Goal: Contribute content

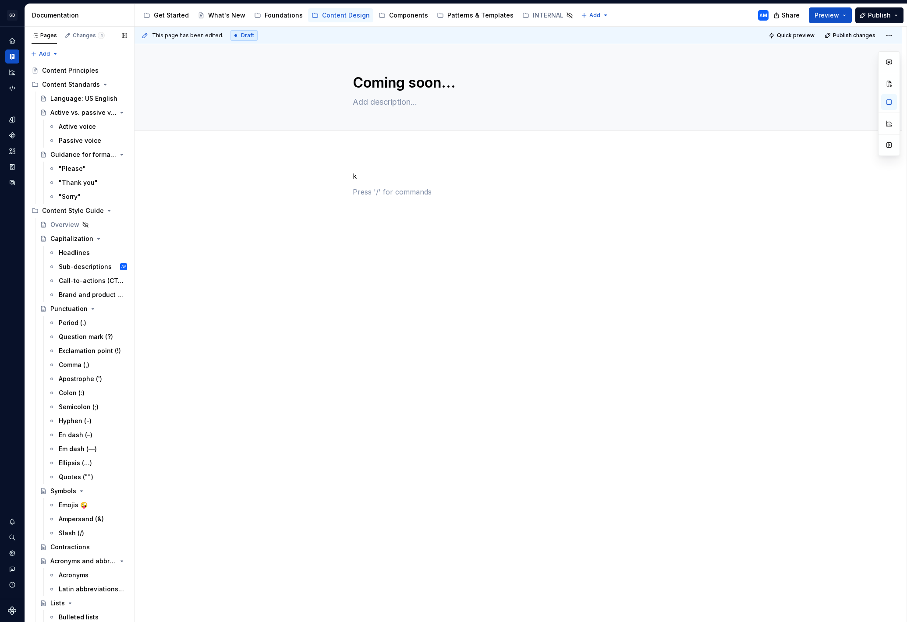
scroll to position [224, 0]
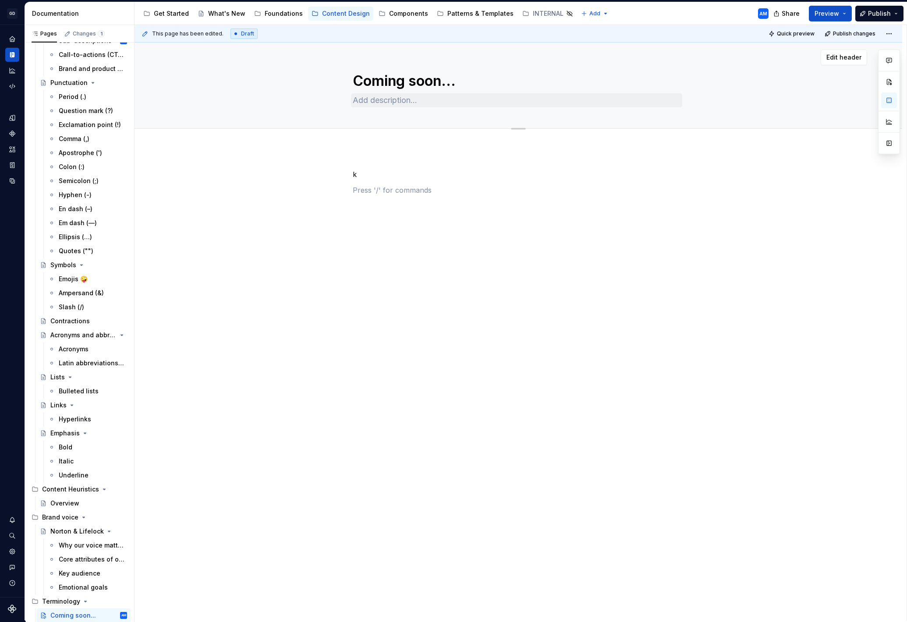
type textarea "*"
click at [411, 84] on textarea "Coming soon..." at bounding box center [516, 81] width 331 height 21
type textarea "V"
type textarea "*"
type textarea "VP"
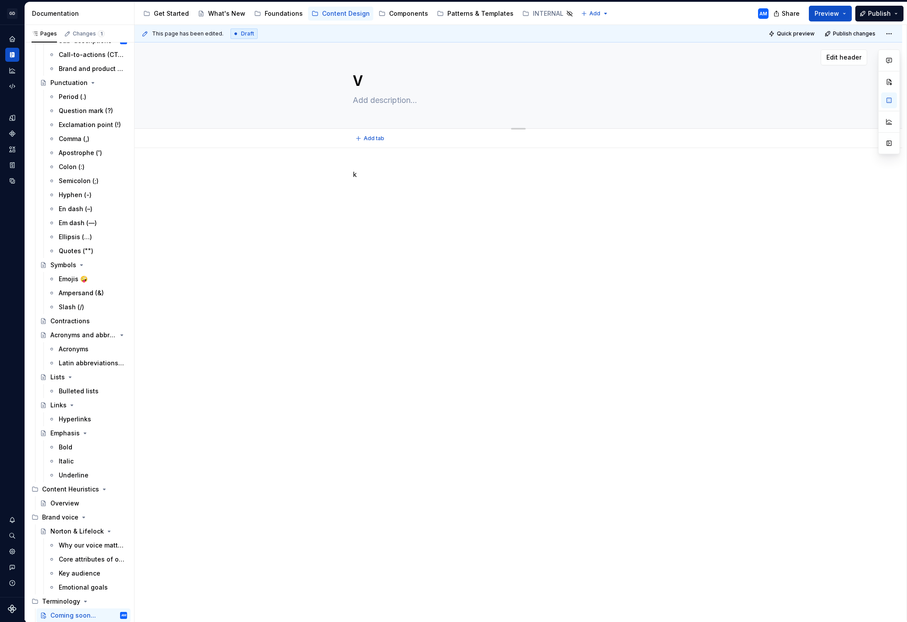
type textarea "*"
type textarea "VPN"
type textarea "*"
type textarea "VPN"
type textarea "*"
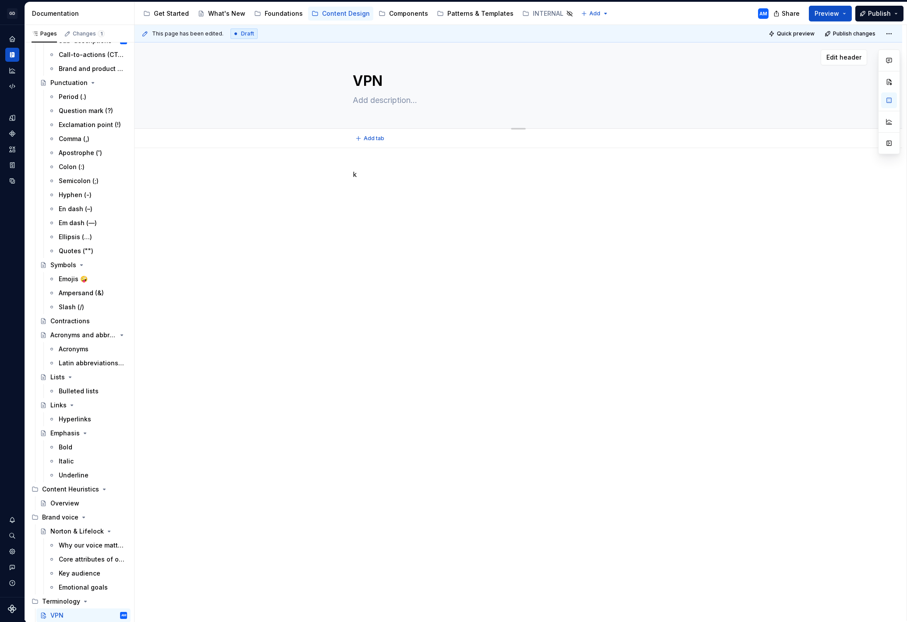
type textarea "VPN ("
type textarea "*"
type textarea "VPN (i"
type textarea "*"
type textarea "VPN (in"
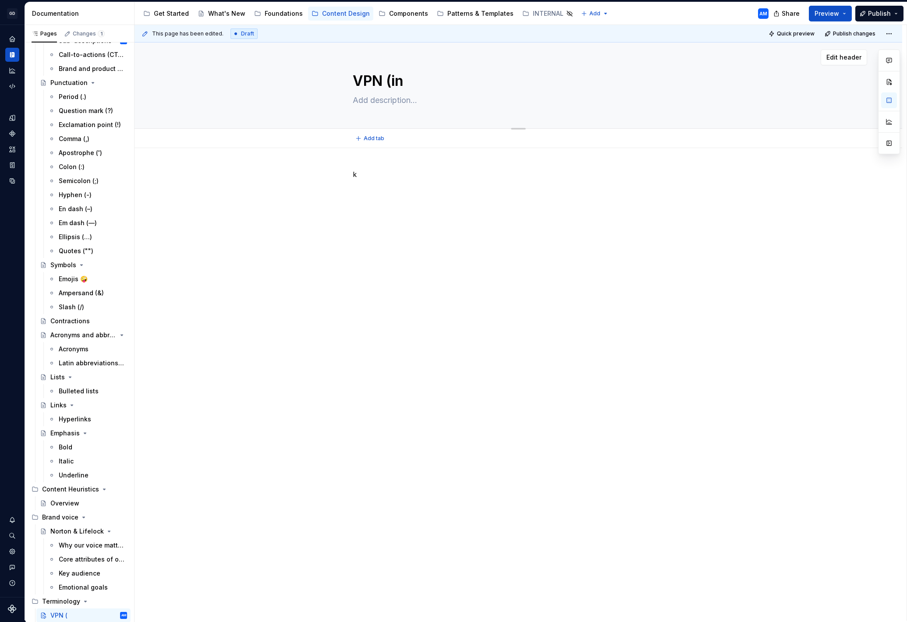
type textarea "*"
type textarea "VPN (in"
type textarea "*"
type textarea "VPN (in p"
type textarea "*"
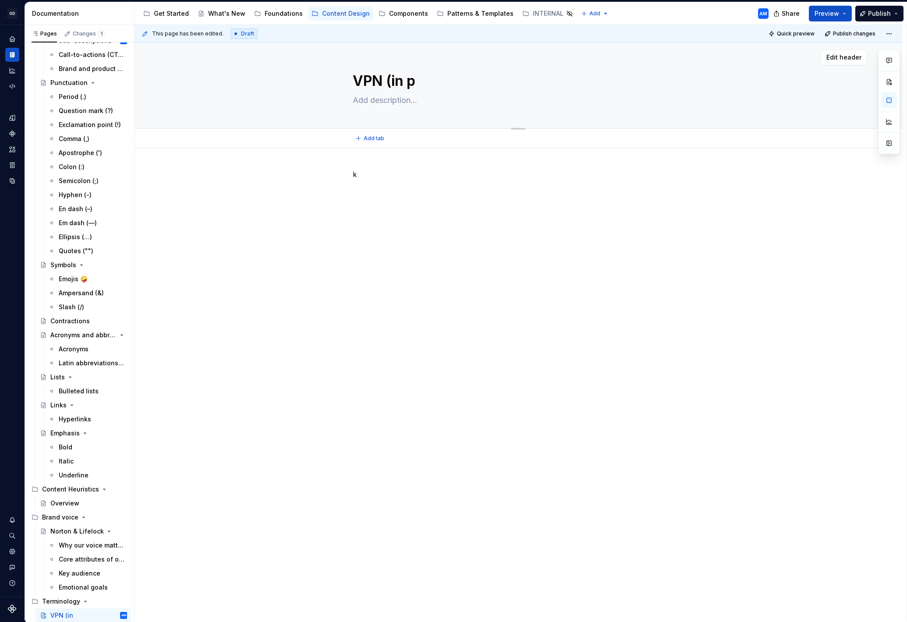
type textarea "VPN (in pr"
type textarea "*"
type textarea "VPN (in pro"
type textarea "*"
type textarea "VPN (in prog"
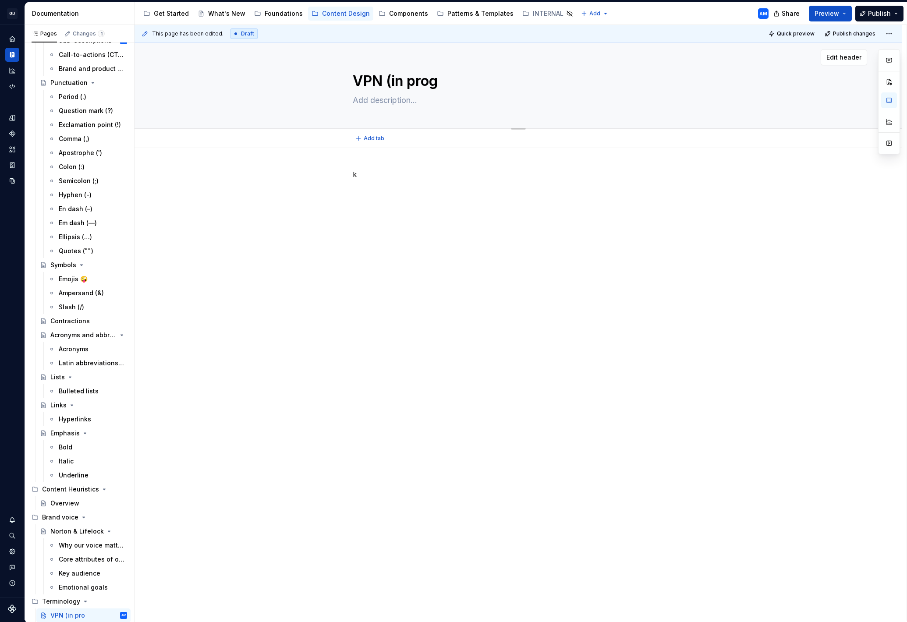
type textarea "*"
type textarea "VPN (in progr"
type textarea "*"
type textarea "VPN (in progre"
type textarea "*"
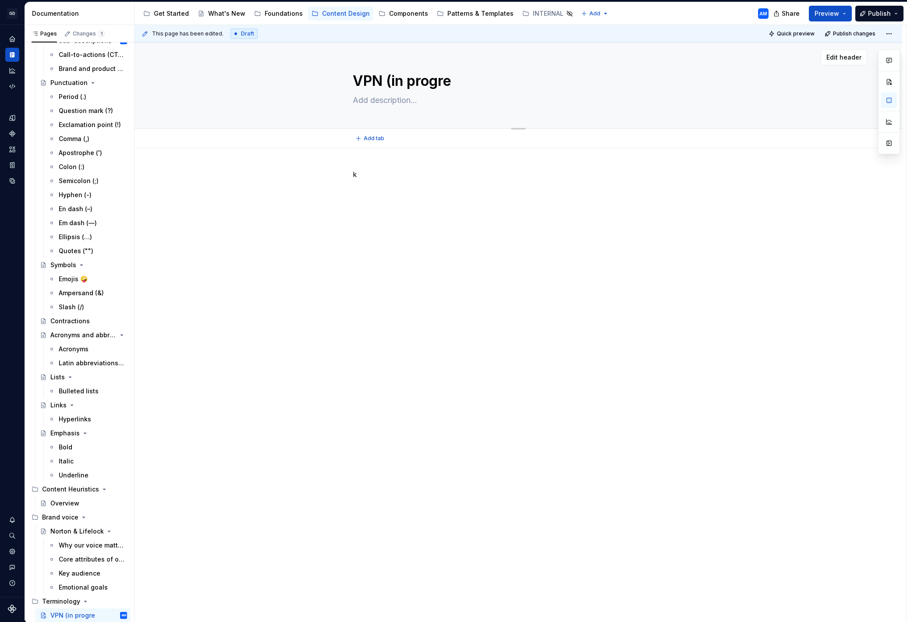
type textarea "VPN (in progres"
type textarea "*"
type textarea "VPN (in progress"
type textarea "*"
type textarea "VPN (in progress."
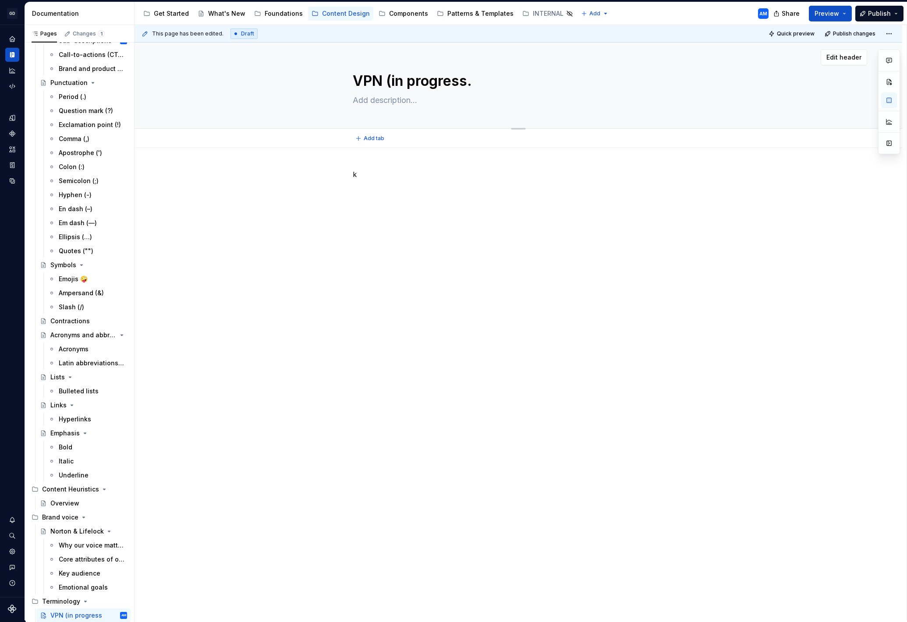
type textarea "*"
type textarea "VPN (in progress.."
type textarea "*"
type textarea "VPN (in progress."
type textarea "*"
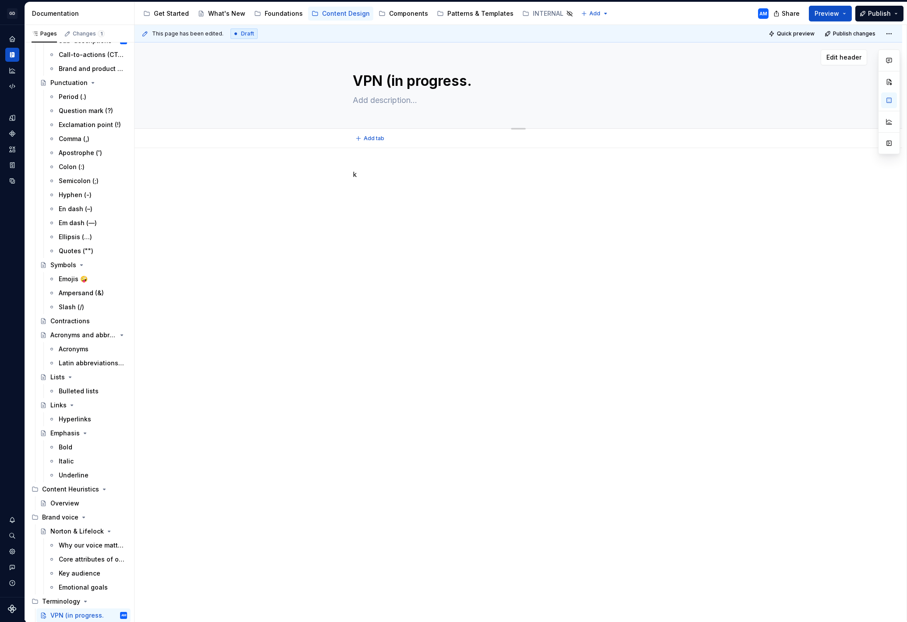
type textarea "VPN (in progress"
type textarea "*"
type textarea "VPN (in progress)"
type textarea "*"
type textarea "VPN (in progress)"
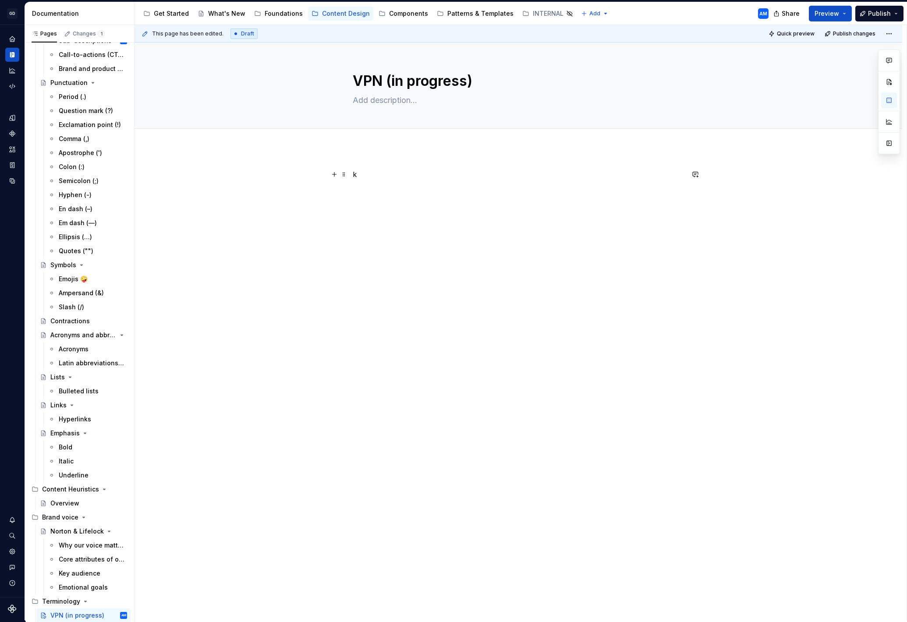
click at [370, 174] on p "k" at bounding box center [518, 174] width 331 height 11
click at [398, 102] on textarea at bounding box center [516, 100] width 331 height 14
type textarea "*"
type textarea "T"
type textarea "*"
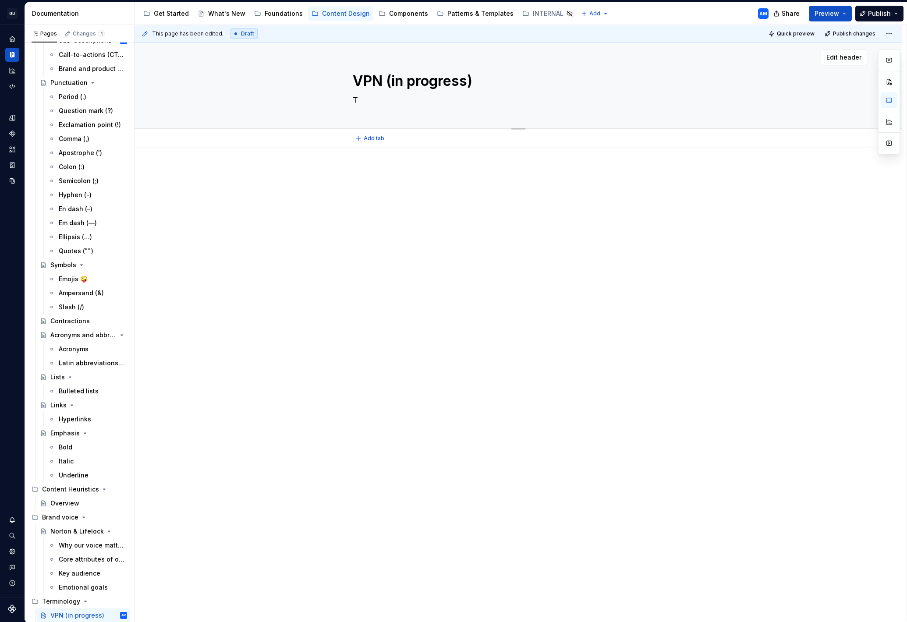
type textarea "To"
type textarea "*"
type textarea "To"
type textarea "*"
type textarea "To s"
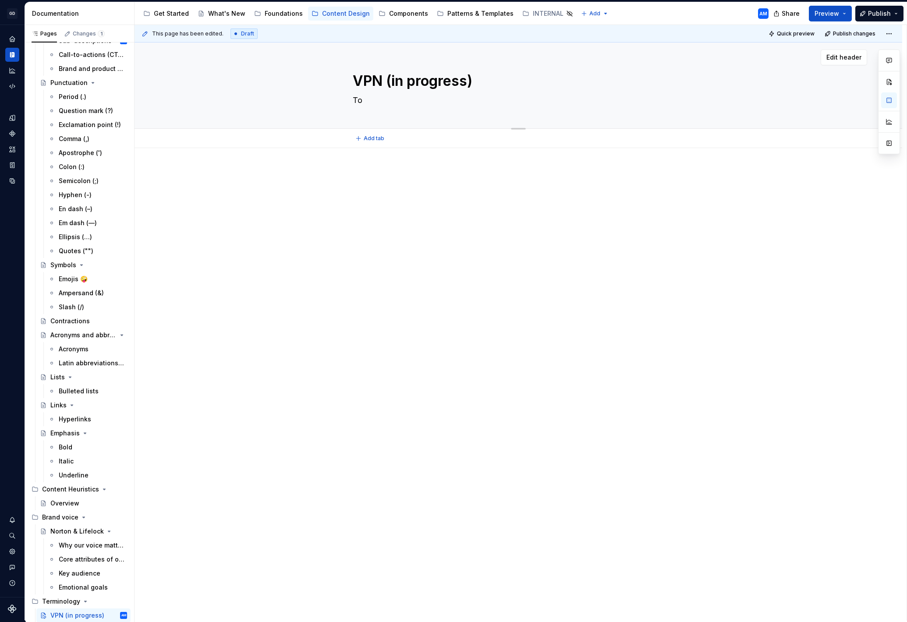
type textarea "*"
type textarea "To se"
type textarea "*"
type textarea "To sea"
type textarea "*"
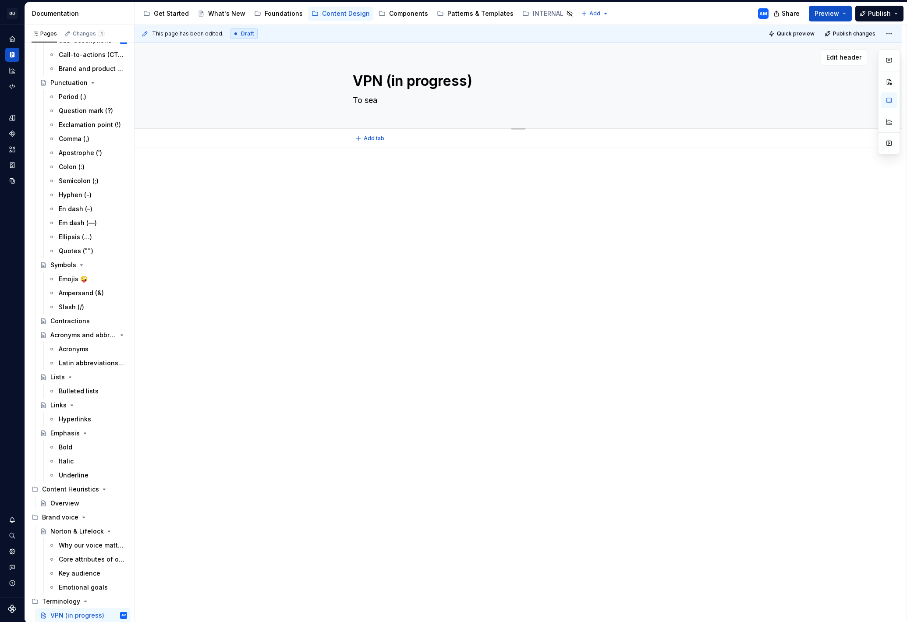
type textarea "To sear"
type textarea "*"
type textarea "To searc"
type textarea "*"
type textarea "To search"
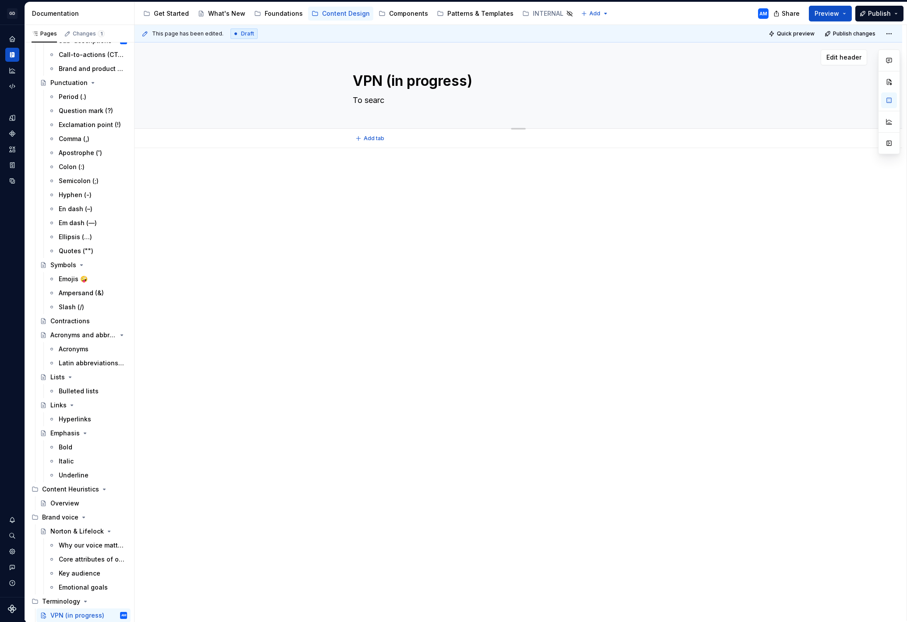
type textarea "*"
type textarea "To search"
type textarea "*"
type textarea "To search f"
type textarea "*"
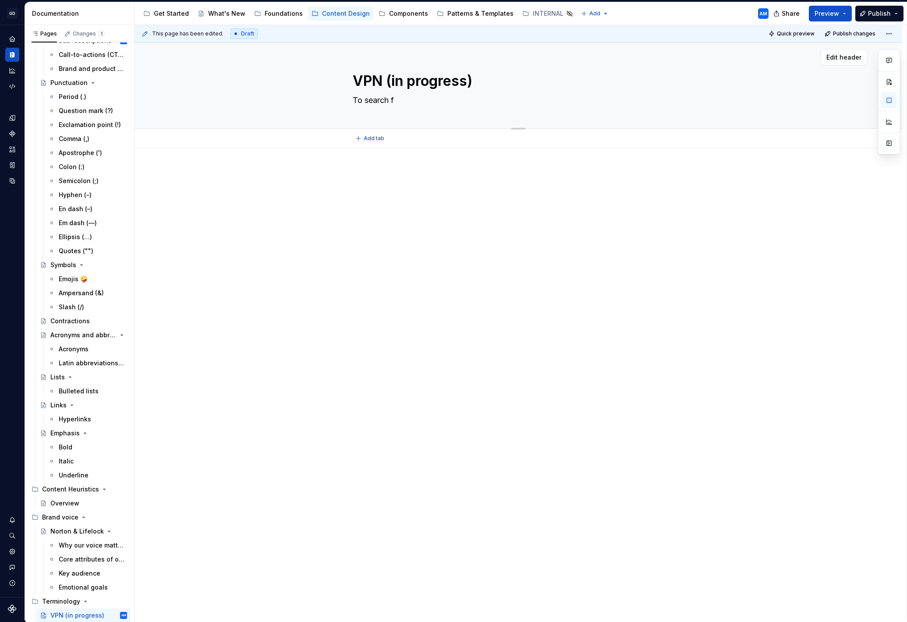
type textarea "To search fo"
type textarea "*"
type textarea "To search for"
type textarea "*"
type textarea "To search for"
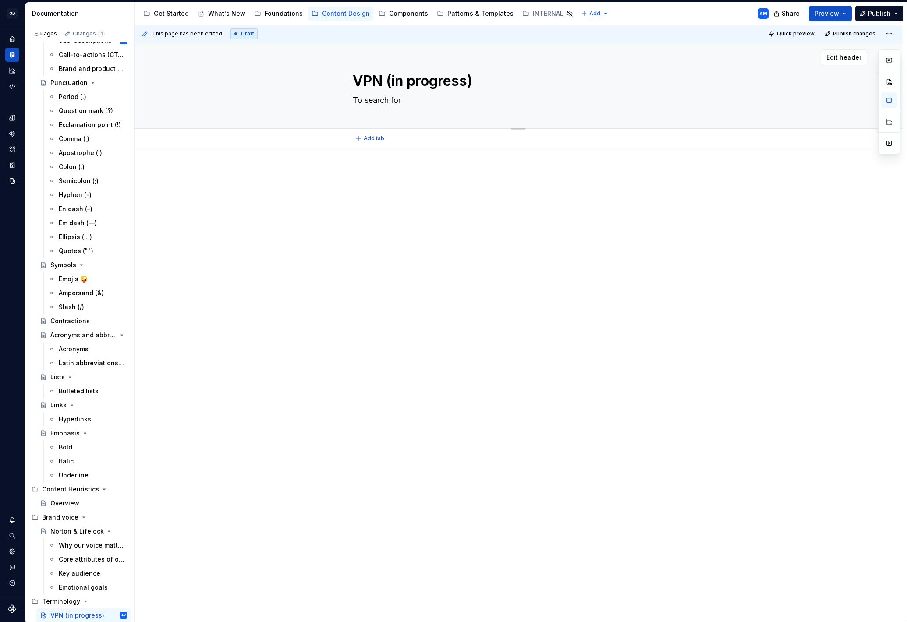
type textarea "*"
type textarea "To search for a"
type textarea "*"
type textarea "To search for a"
type textarea "*"
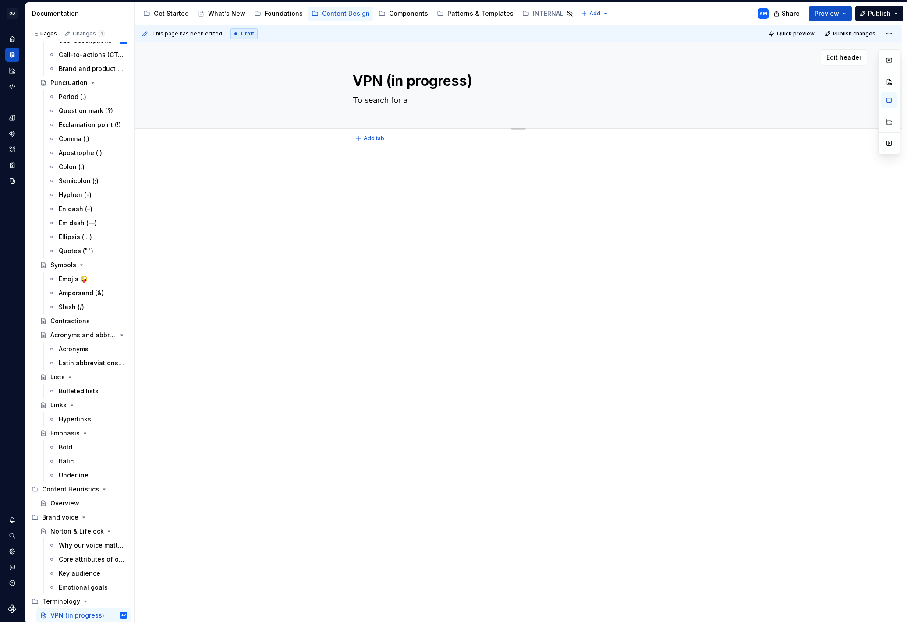
type textarea "To search for a w"
type textarea "*"
type textarea "To search for a wo"
type textarea "*"
type textarea "To search for a wor"
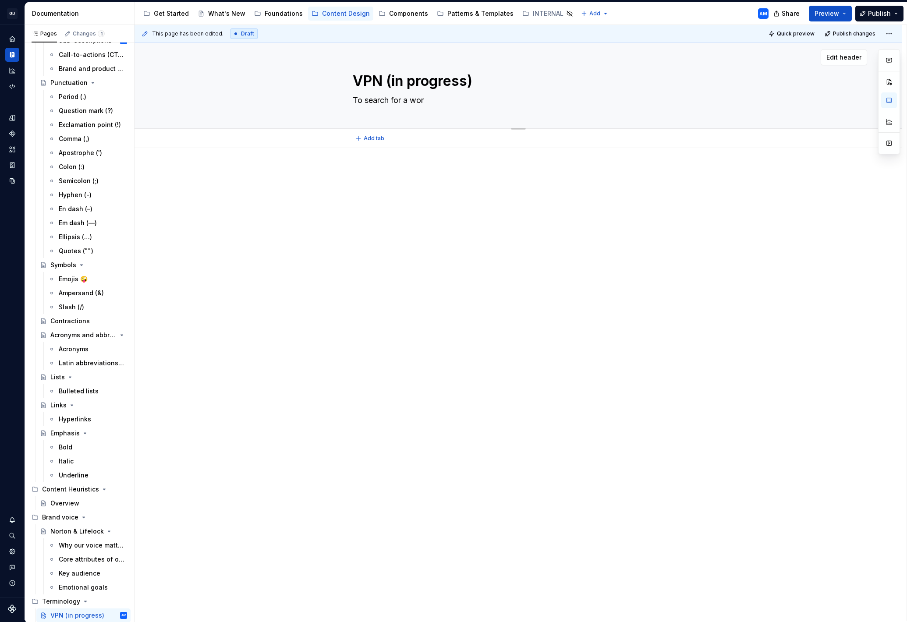
type textarea "*"
type textarea "To search for a word"
type textarea "*"
type textarea "To search for a word,"
type textarea "*"
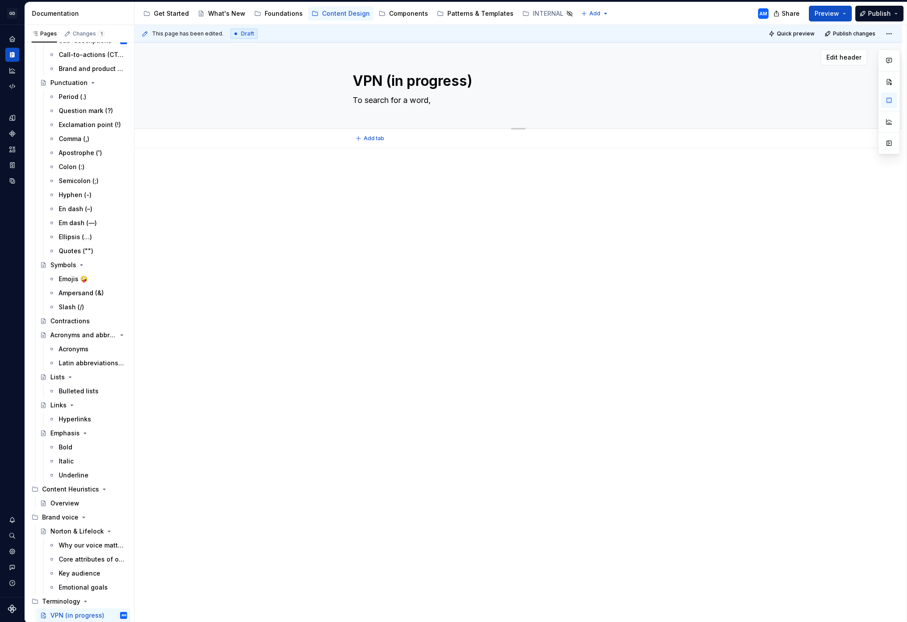
type textarea "To search for a word,"
type textarea "*"
type textarea "To search for a word, g"
type textarea "*"
type textarea "To search for a word, go"
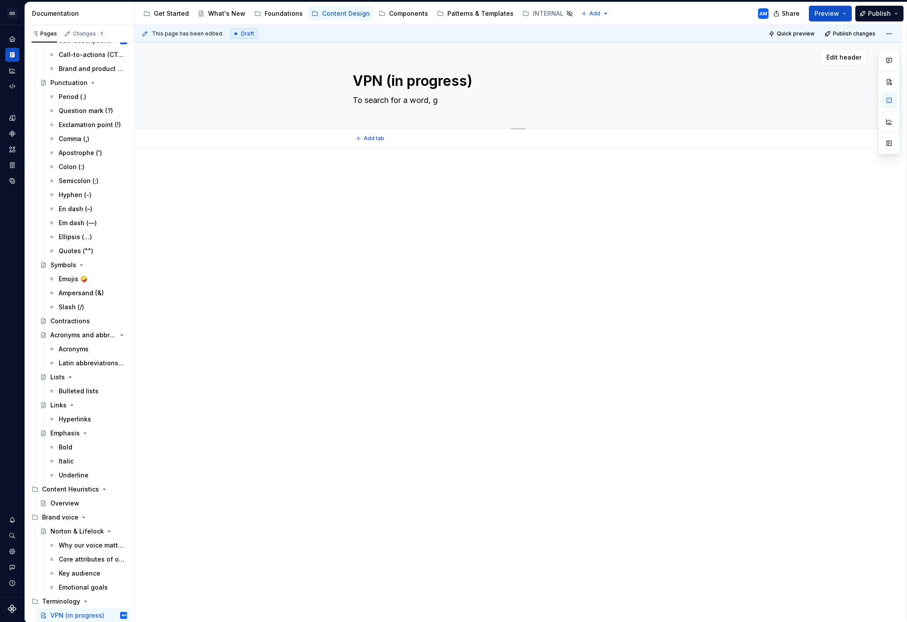
type textarea "*"
type textarea "To search for a word, go"
type textarea "*"
type textarea "To search for a word, go t"
type textarea "*"
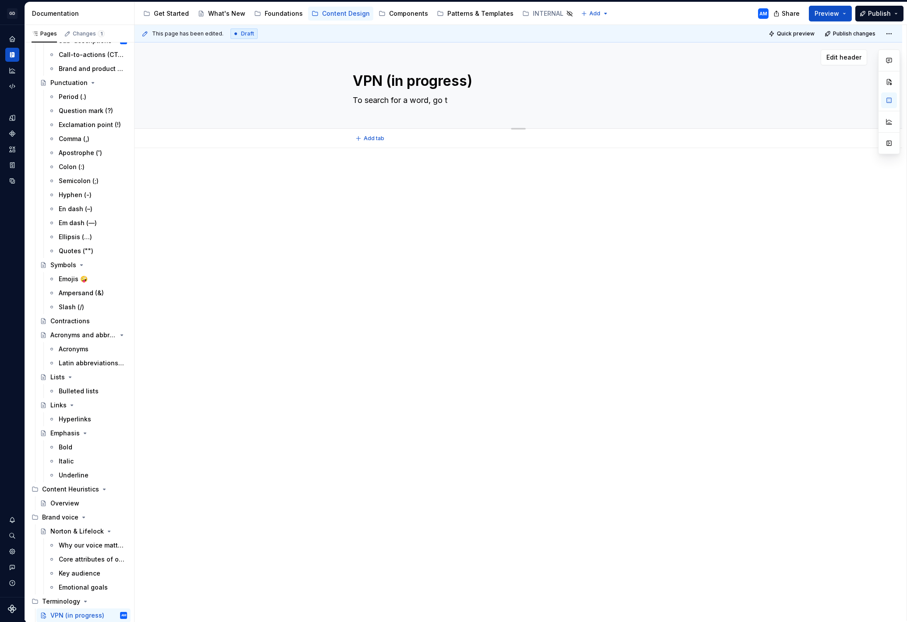
type textarea "To search for a word, go"
type textarea "*"
type textarea "To search for a word, go"
type textarea "*"
type textarea "To search for a word, g"
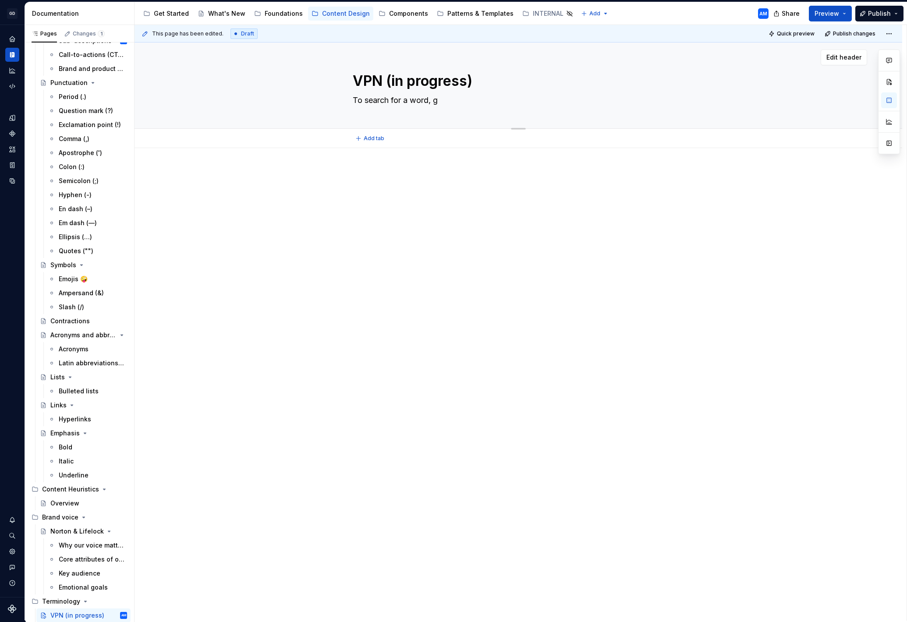
type textarea "*"
type textarea "To search for a word,"
type textarea "*"
type textarea "To search for a word, u"
type textarea "*"
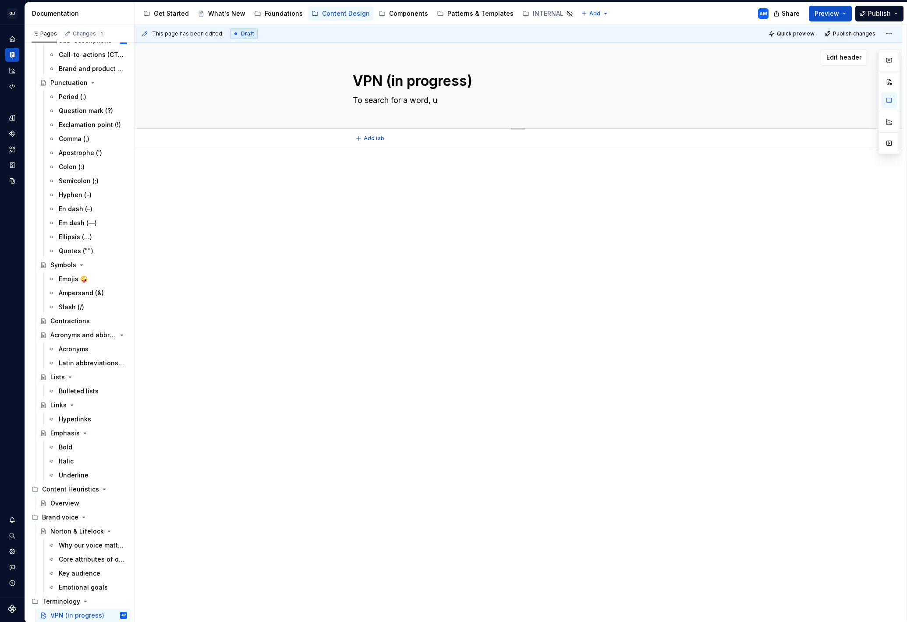
type textarea "To search for a word, us"
type textarea "*"
type textarea "To search for a word, use"
type textarea "*"
type textarea "To search for a word, use"
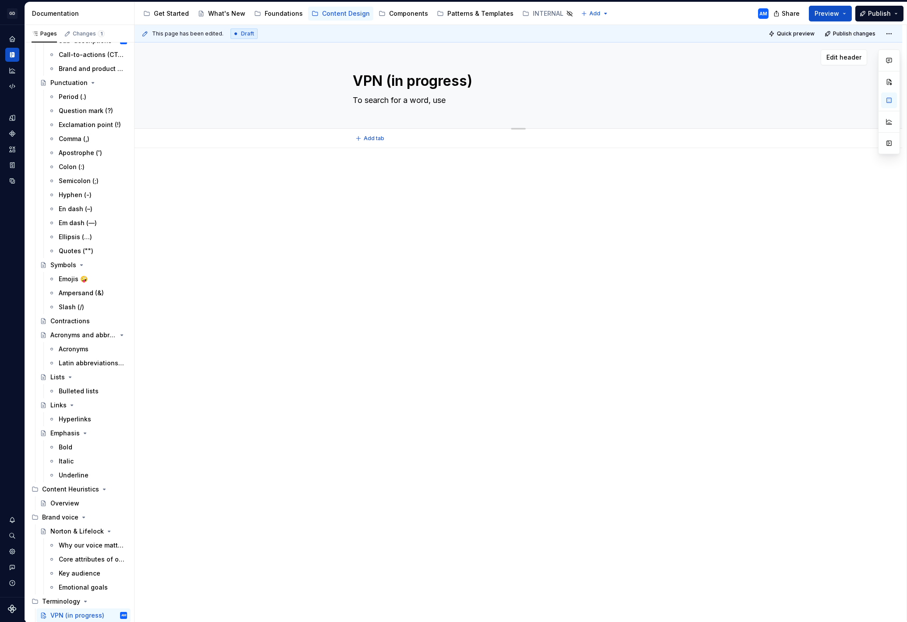
type textarea "*"
type textarea "To search for a word, use t"
type textarea "*"
type textarea "To search for a word, use th"
type textarea "*"
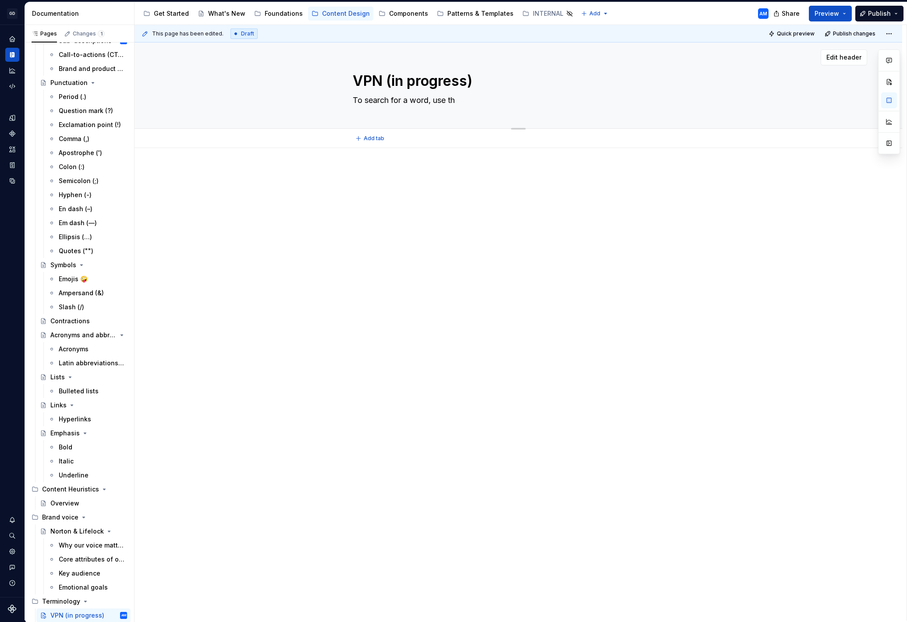
type textarea "To search for a word, use the"
type textarea "*"
type textarea "To search for a word, use the"
type textarea "*"
type textarea "To search for a word, use the s"
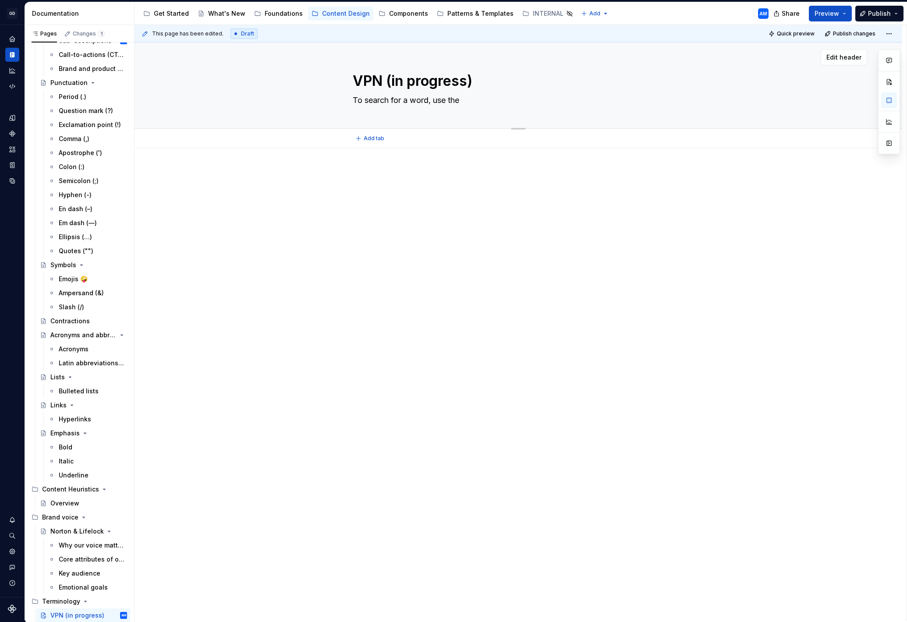
type textarea "*"
type textarea "To search for a word, use the se"
type textarea "*"
type textarea "To search for a word, use the sea"
type textarea "*"
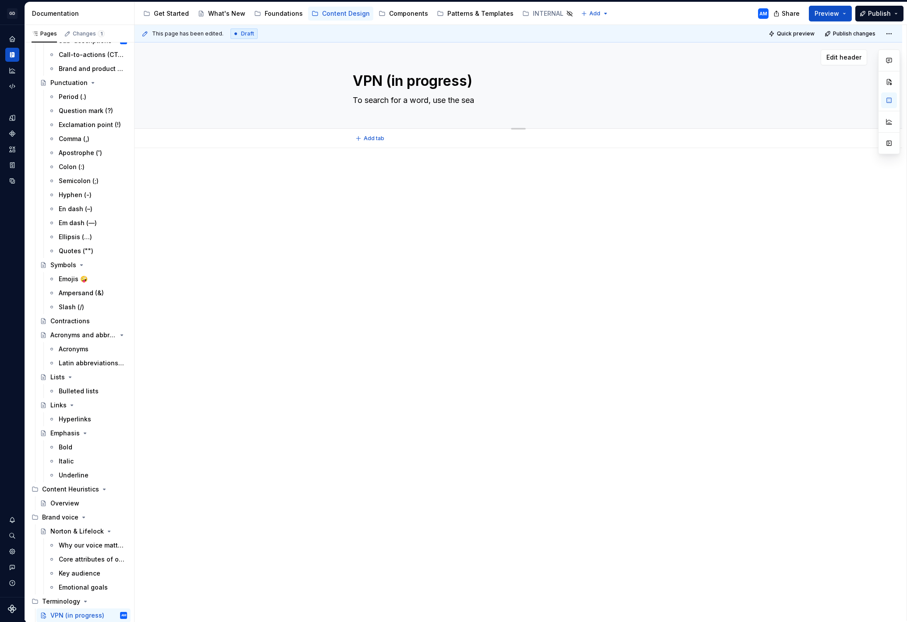
type textarea "To search for a word, use the sear"
type textarea "*"
type textarea "To search for a word, use the searc"
type textarea "*"
type textarea "To search for a word, use the search"
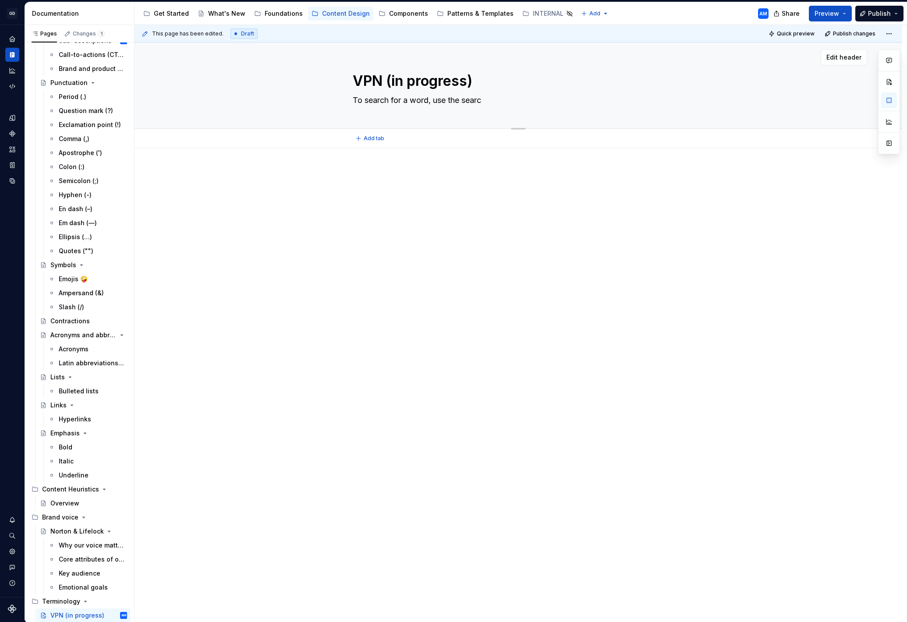
type textarea "*"
type textarea "To search for a word, use the search"
type textarea "*"
type textarea "To search for a word, use the search b"
type textarea "*"
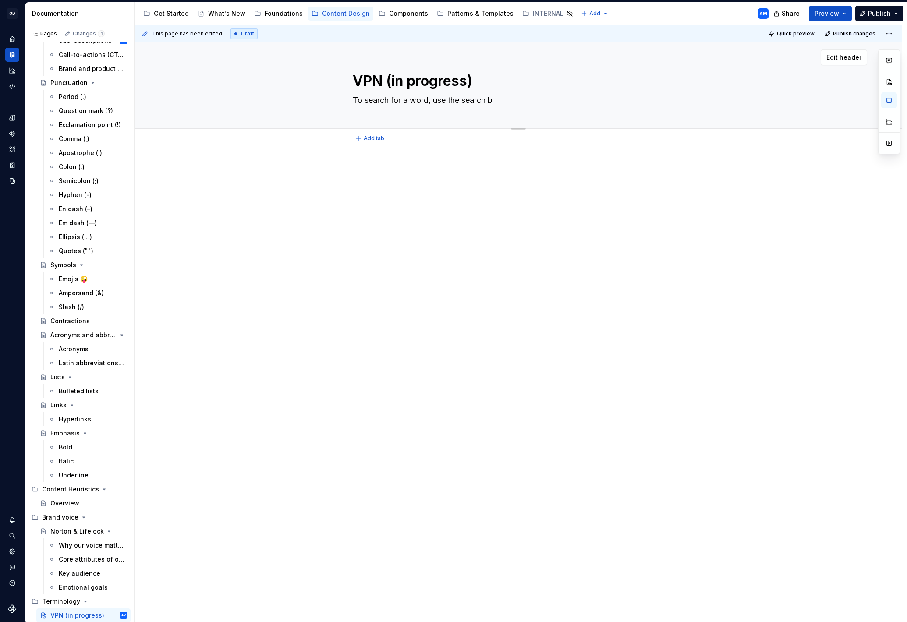
type textarea "To search for a word, use the search ba"
type textarea "*"
type textarea "To search for a word, use the search bar"
type textarea "*"
type textarea "To search for a word, use the search bar"
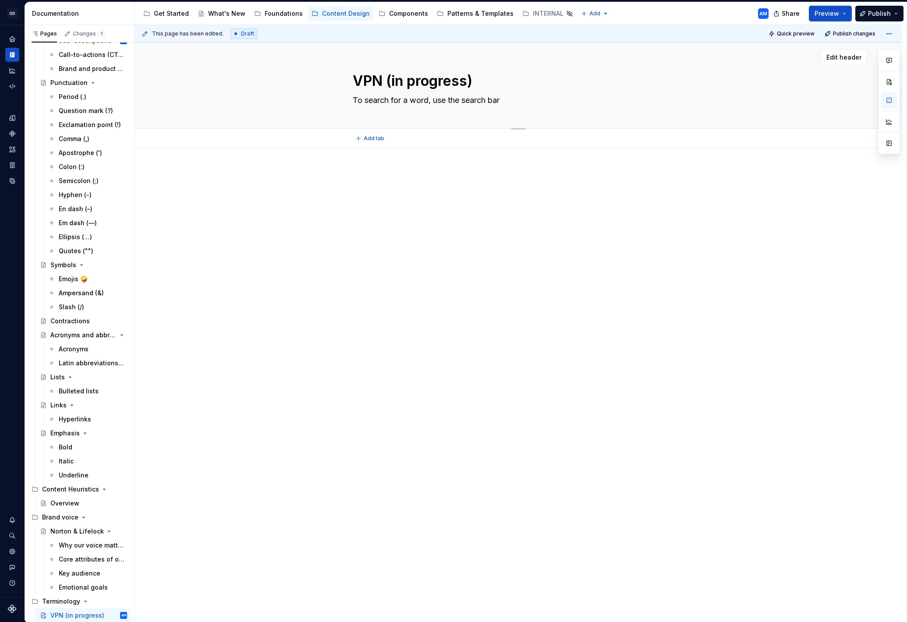
type textarea "*"
type textarea "To search for a word, use the search bar o"
type textarea "*"
type textarea "To search for a word, use the search bar on"
type textarea "*"
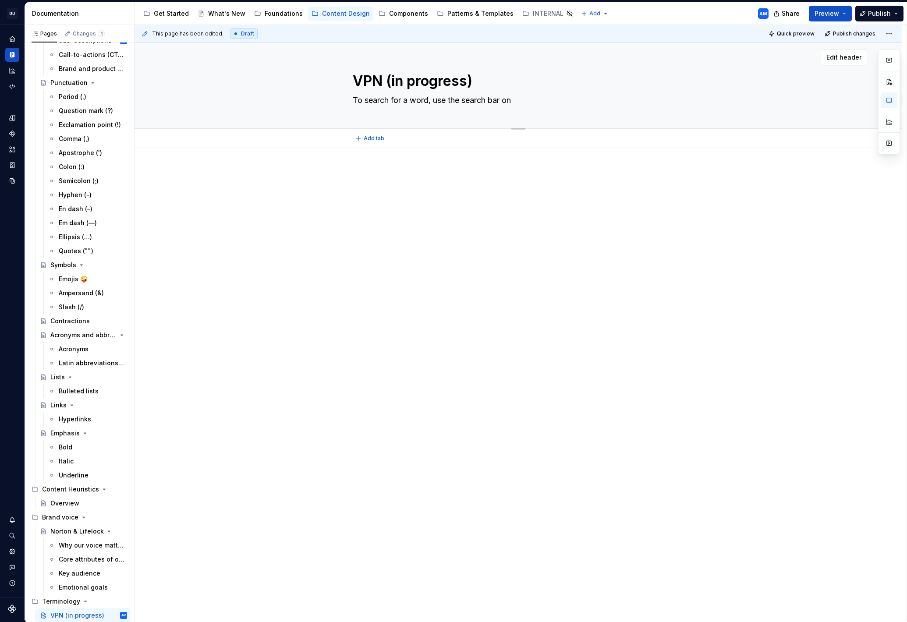
type textarea "To search for a word, use the search bar on"
type textarea "*"
type textarea "To search for a word, use the search bar on t"
type textarea "*"
type textarea "To search for a word, use the search bar on th"
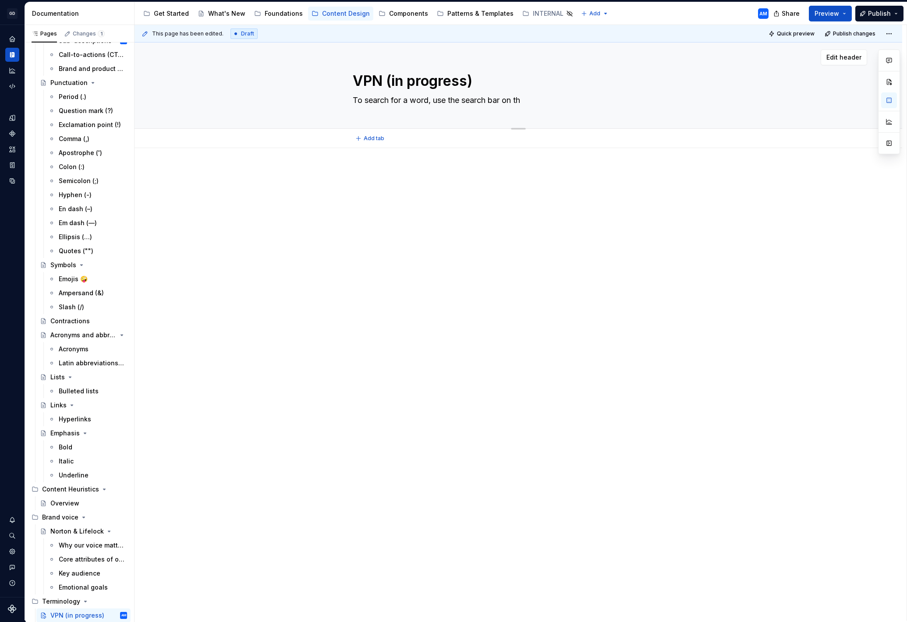
type textarea "*"
type textarea "To search for a word, use the search bar on the"
type textarea "*"
type textarea "To search for a word, use the search bar on the"
type textarea "*"
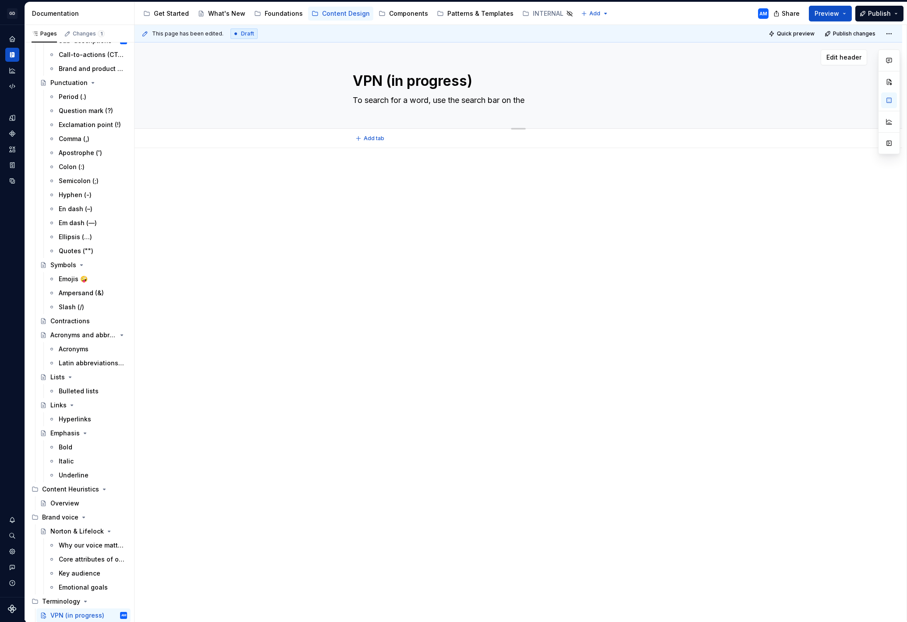
type textarea "To search for a word, use the search bar on the t"
type textarea "*"
type textarea "To search for a word, use the search bar on the to"
type textarea "*"
type textarea "To search for a word, use the search bar on the top"
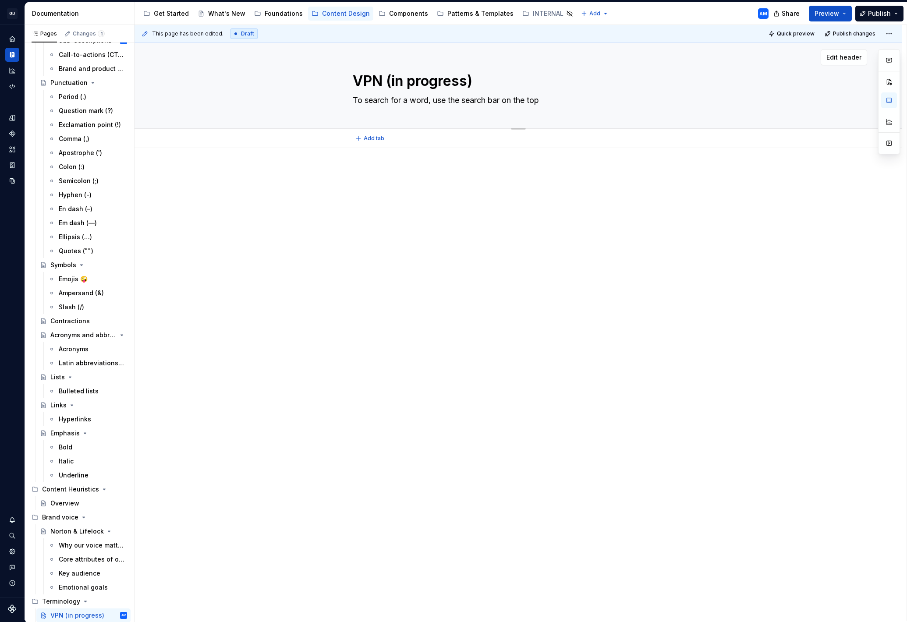
type textarea "*"
type textarea "To search for a word, use the search bar on the top"
type textarea "*"
type textarea "To search for a word, use the search bar on the top r"
type textarea "*"
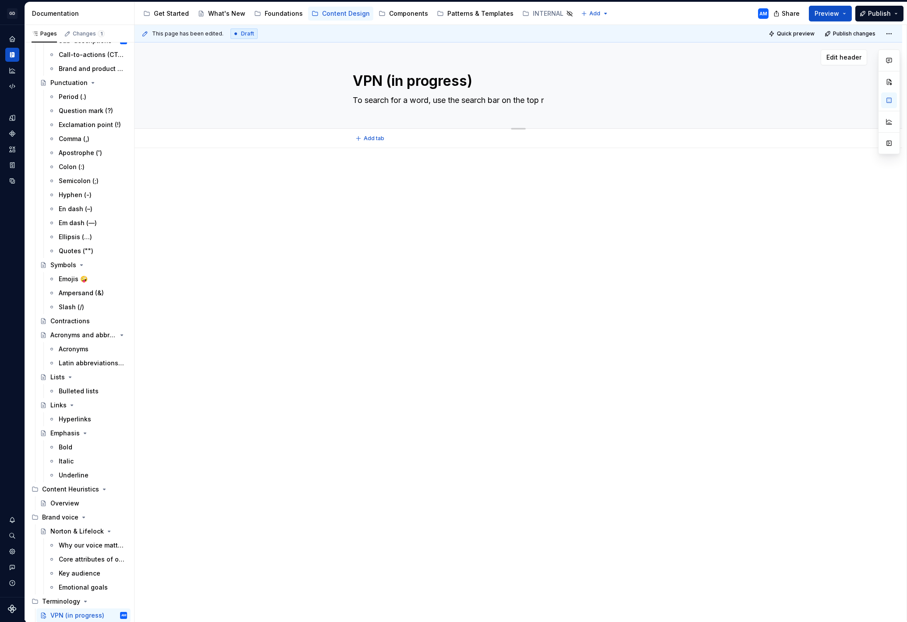
type textarea "To search for a word, use the search bar on the top ri"
type textarea "*"
type textarea "To search for a word, use the search bar on the top rig"
type textarea "*"
type textarea "To search for a word, use the search bar on the top righ"
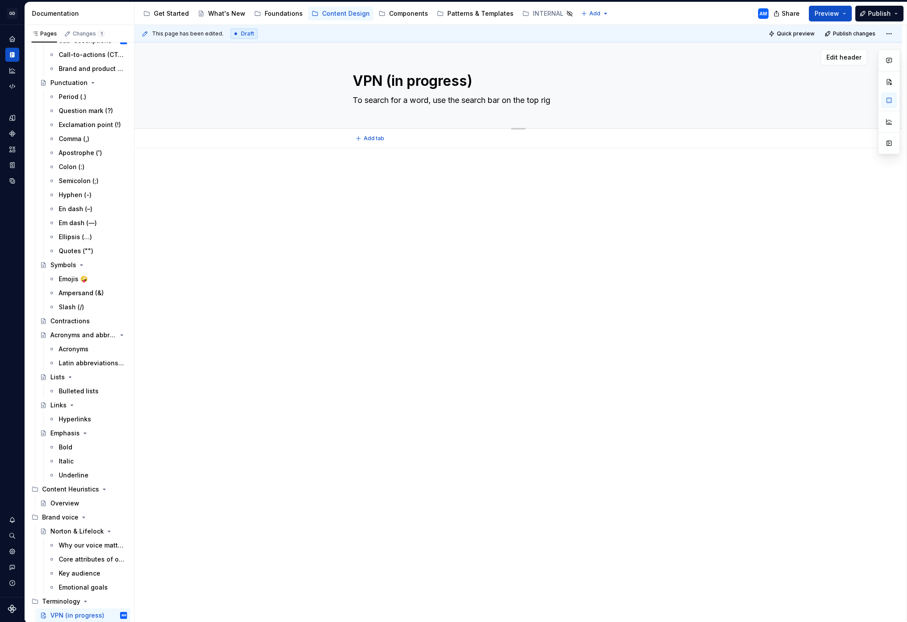
type textarea "*"
type textarea "To search for a word, use the search bar on the top right"
type textarea "*"
type textarea "To search for a word, use the search bar on the top right"
type textarea "*"
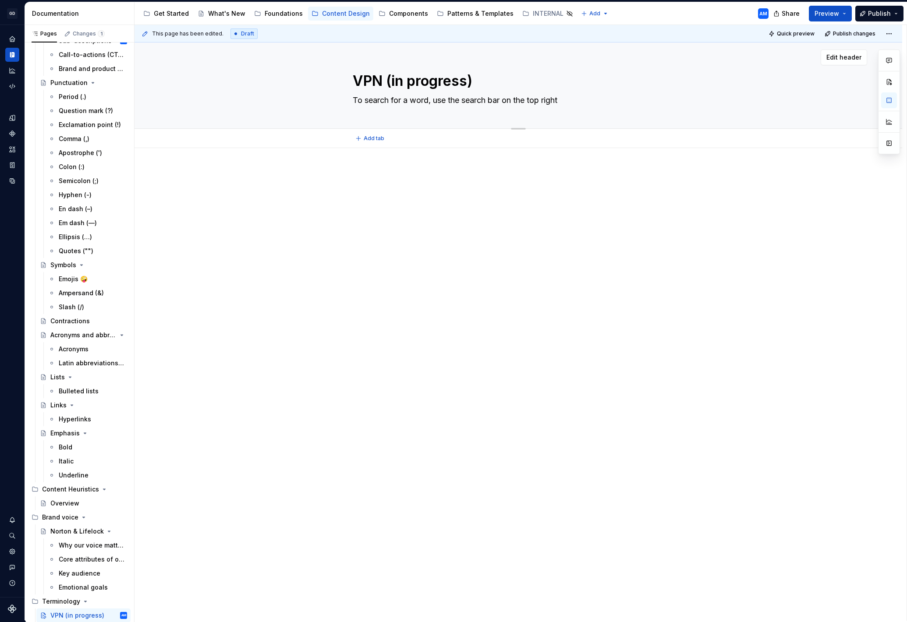
type textarea "To search for a word, use the search bar on the top right c"
type textarea "*"
type textarea "To search for a word, use the search bar on the top right co"
type textarea "*"
type textarea "To search for a word, use the search bar on the top right cov"
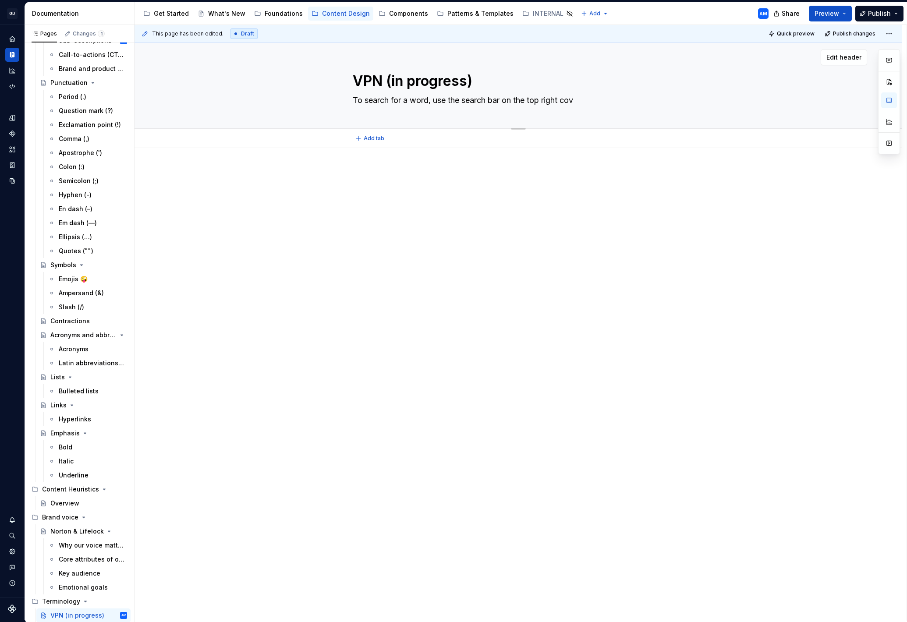
type textarea "*"
type textarea "To search for a word, use the search bar on the top right covr"
type textarea "*"
type textarea "To search for a word, use the search bar on the top right cov"
type textarea "*"
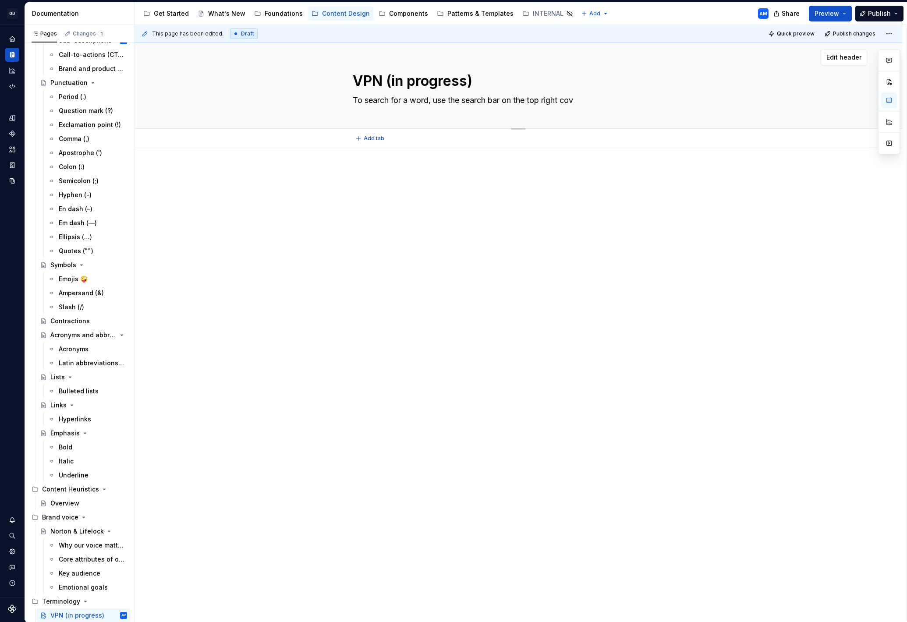
type textarea "To search for a word, use the search bar on the top right co"
type textarea "*"
type textarea "To search for a word, use the search bar on the top right cor"
type textarea "*"
type textarea "To search for a word, use the search bar on the top right corn"
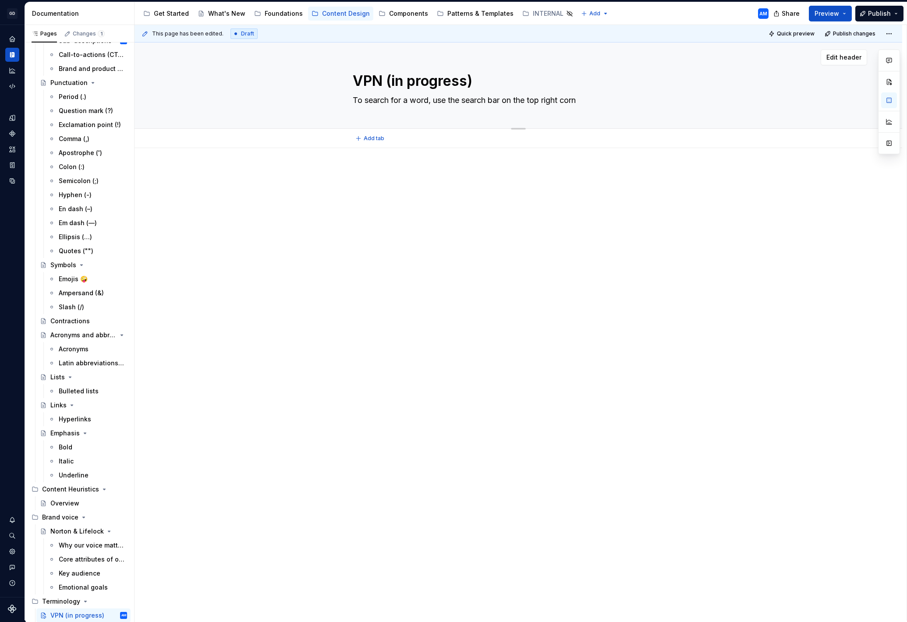
type textarea "*"
type textarea "To search for a word, use the search bar on the top right corne"
type textarea "*"
type textarea "To search for a word, use the search bar on the top right corner"
type textarea "*"
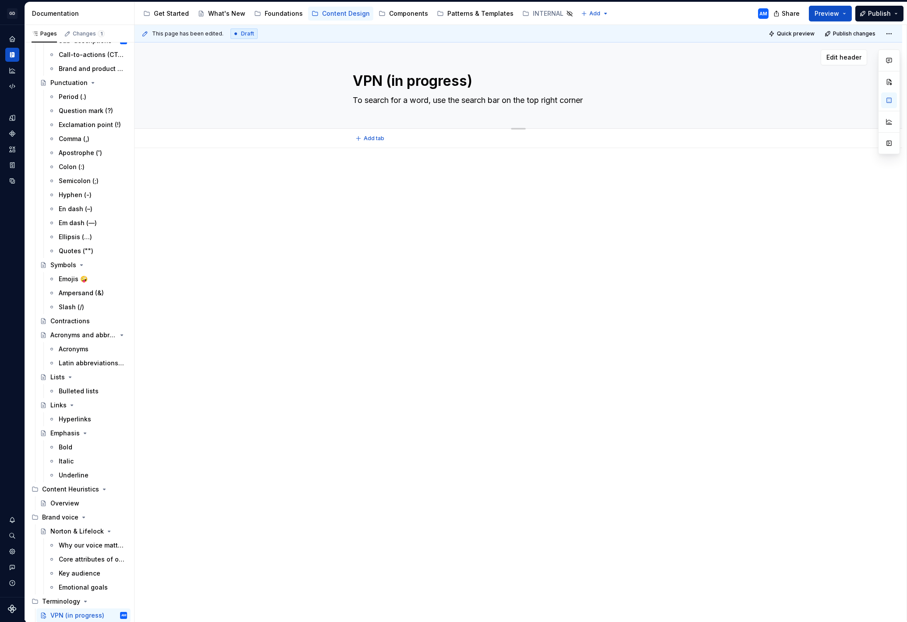
type textarea "To search for a word, use the search bar on the top right corner."
type textarea "*"
click at [393, 170] on p at bounding box center [518, 174] width 331 height 11
click at [360, 136] on button "Add tab" at bounding box center [371, 138] width 36 height 12
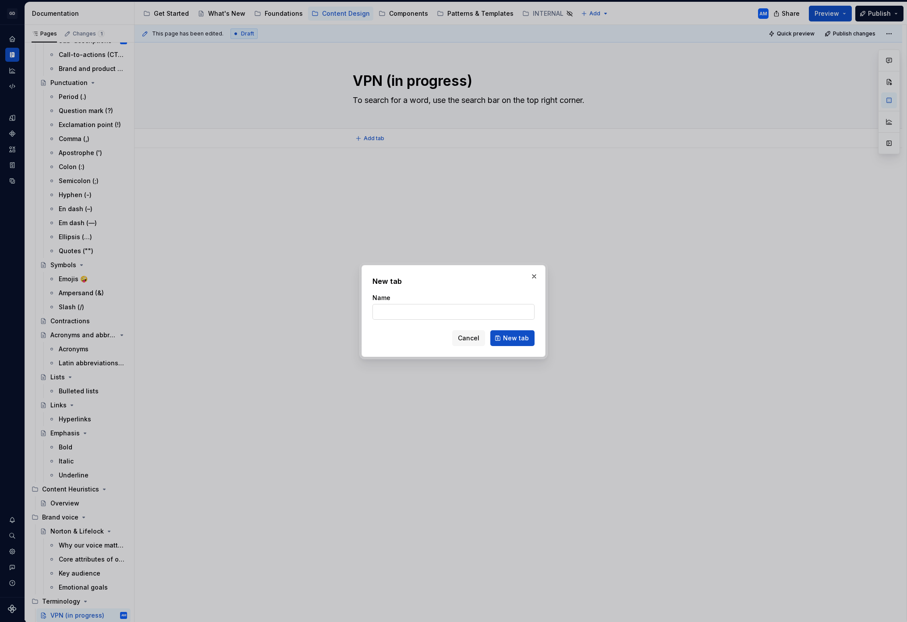
click at [399, 312] on input "Name" at bounding box center [454, 312] width 162 height 16
click at [518, 339] on span "New tab" at bounding box center [516, 338] width 26 height 9
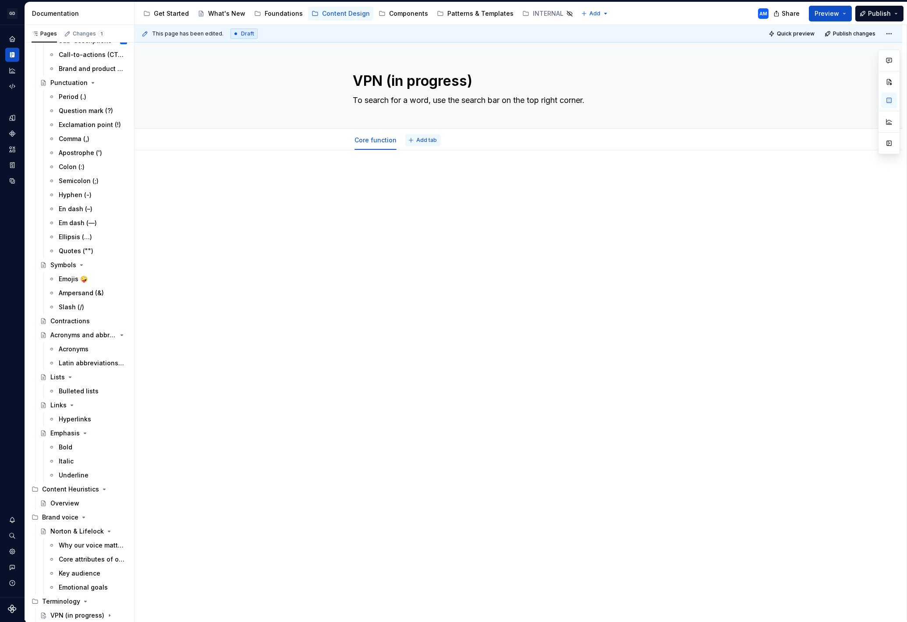
click at [425, 140] on span "Add tab" at bounding box center [426, 140] width 21 height 7
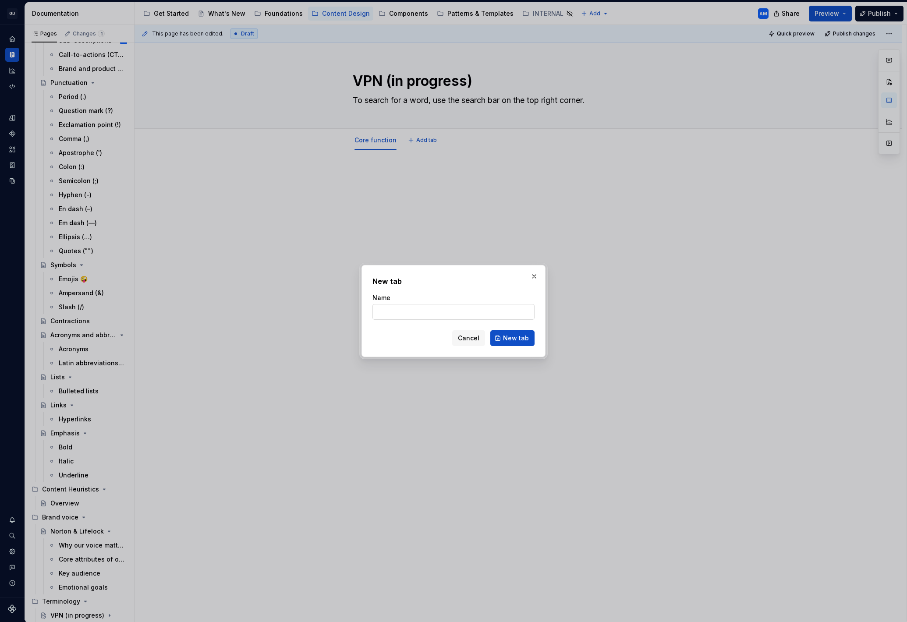
click at [429, 311] on input "Name" at bounding box center [454, 312] width 162 height 16
click button "New tab" at bounding box center [512, 338] width 44 height 16
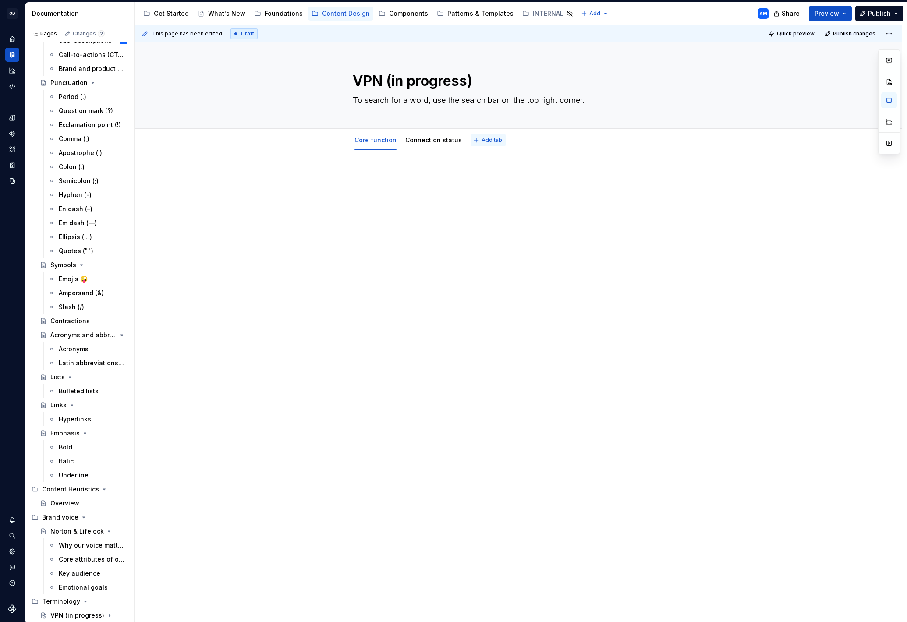
click at [483, 140] on span "Add tab" at bounding box center [492, 140] width 21 height 7
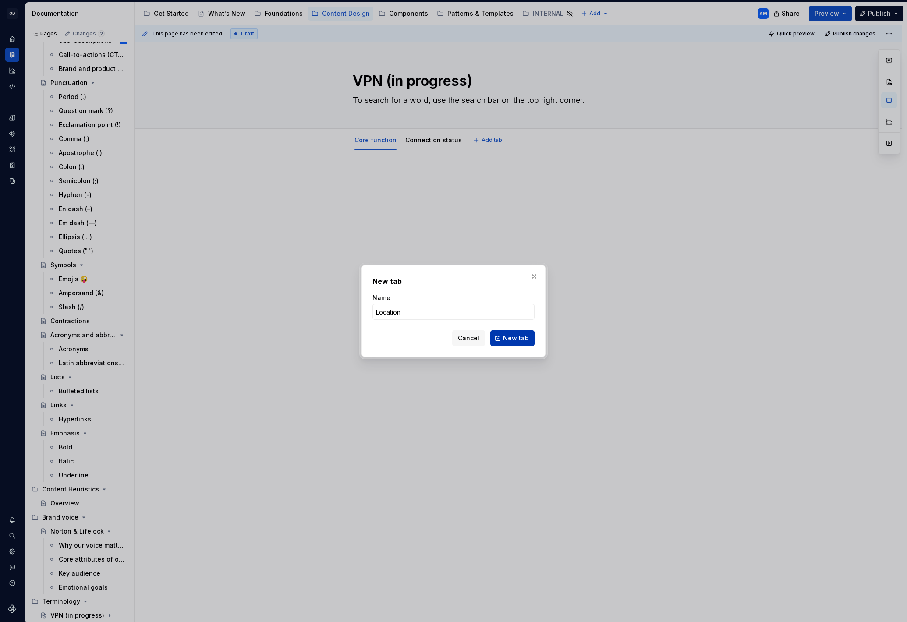
click at [502, 340] on button "New tab" at bounding box center [512, 338] width 44 height 16
